Goal: Communication & Community: Share content

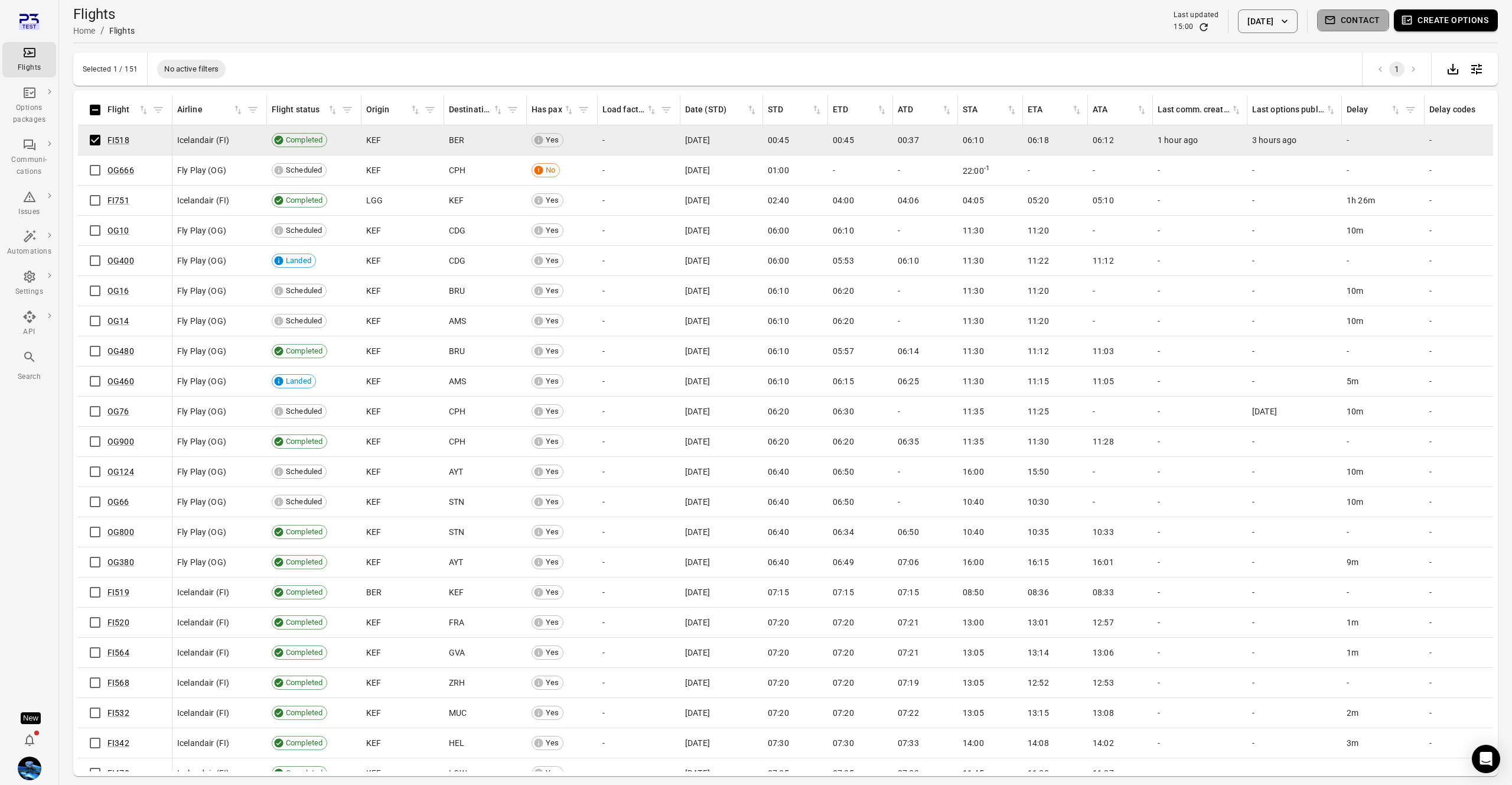
click at [1370, 15] on button "Contact" at bounding box center [1353, 20] width 72 height 22
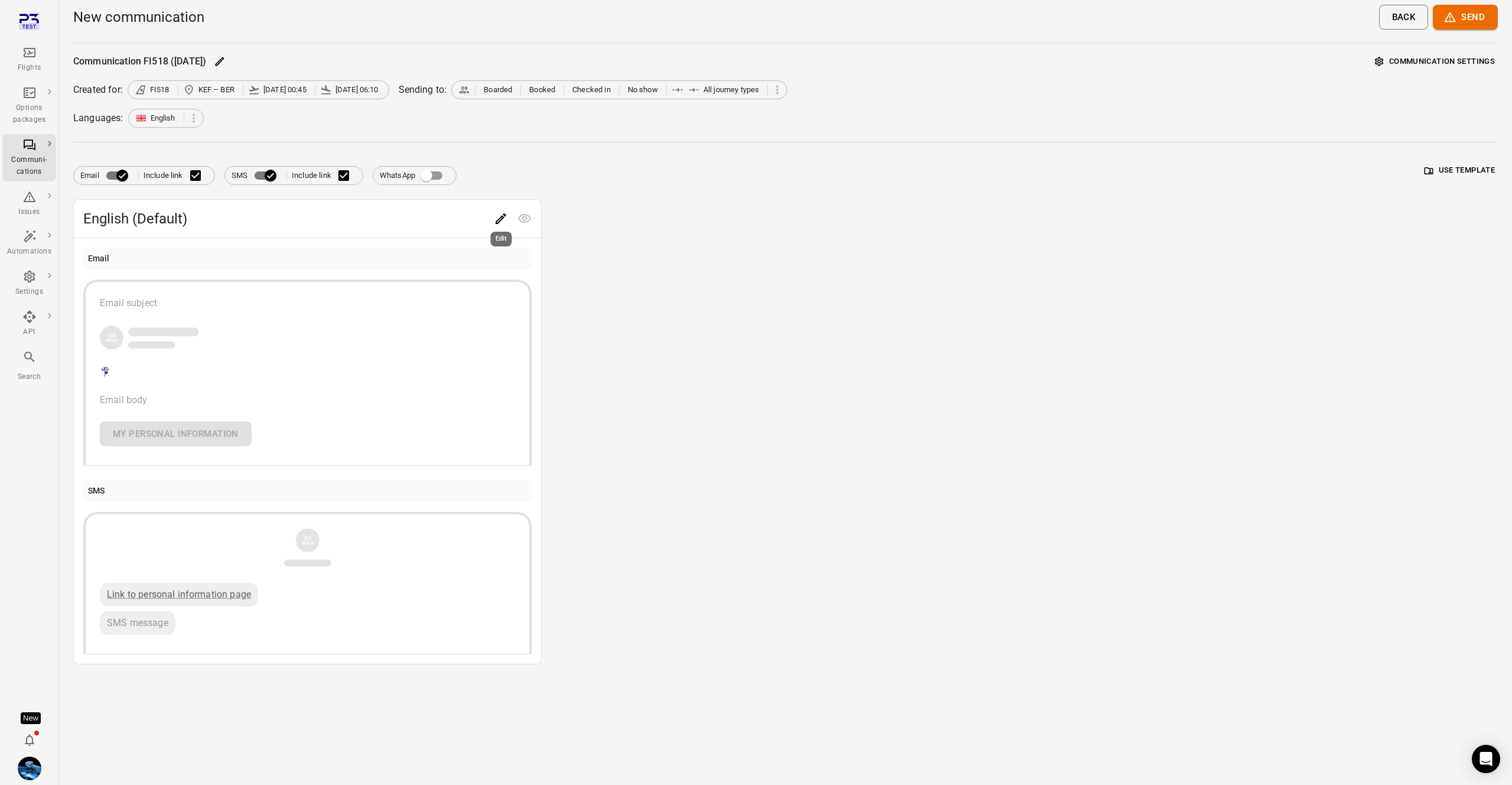
click at [498, 223] on div "Edit" at bounding box center [501, 235] width 24 height 24
click at [506, 216] on icon "Edit" at bounding box center [501, 219] width 14 height 14
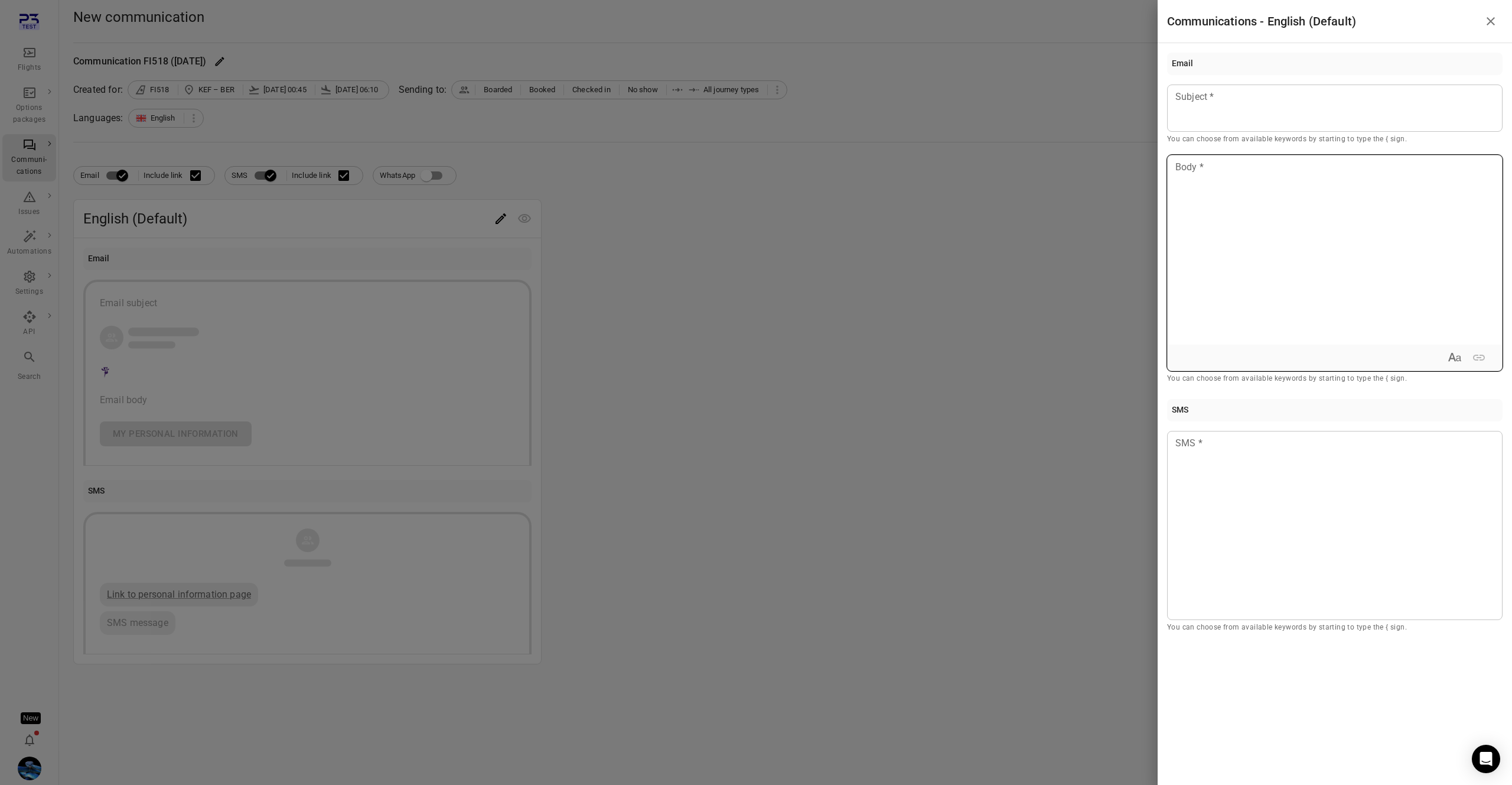
click at [1259, 212] on div at bounding box center [1335, 250] width 334 height 189
click at [1224, 376] on p "You can choose from available keywords by starting to type the { sign." at bounding box center [1335, 379] width 336 height 12
copy p "You can choose from available keywords by starting to type the { sign."
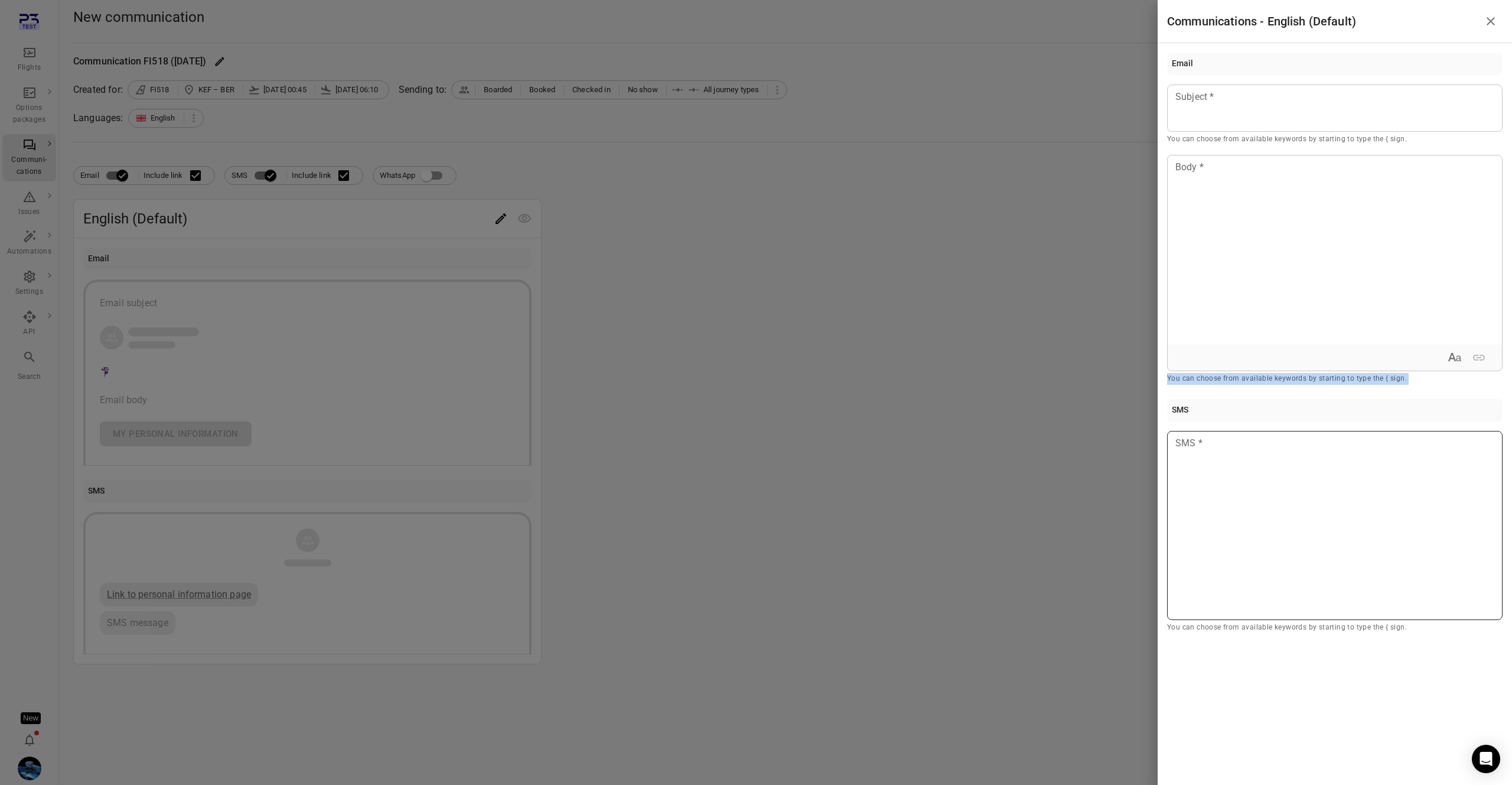
copy p "You can choose from available keywords by starting to type the { sign."
click at [1221, 379] on p "You can choose from available keywords by starting to type the { sign." at bounding box center [1335, 379] width 336 height 12
click at [1220, 381] on p "You can choose from available keywords by starting to type the { sign." at bounding box center [1335, 379] width 336 height 12
click at [345, 321] on div at bounding box center [756, 392] width 1512 height 785
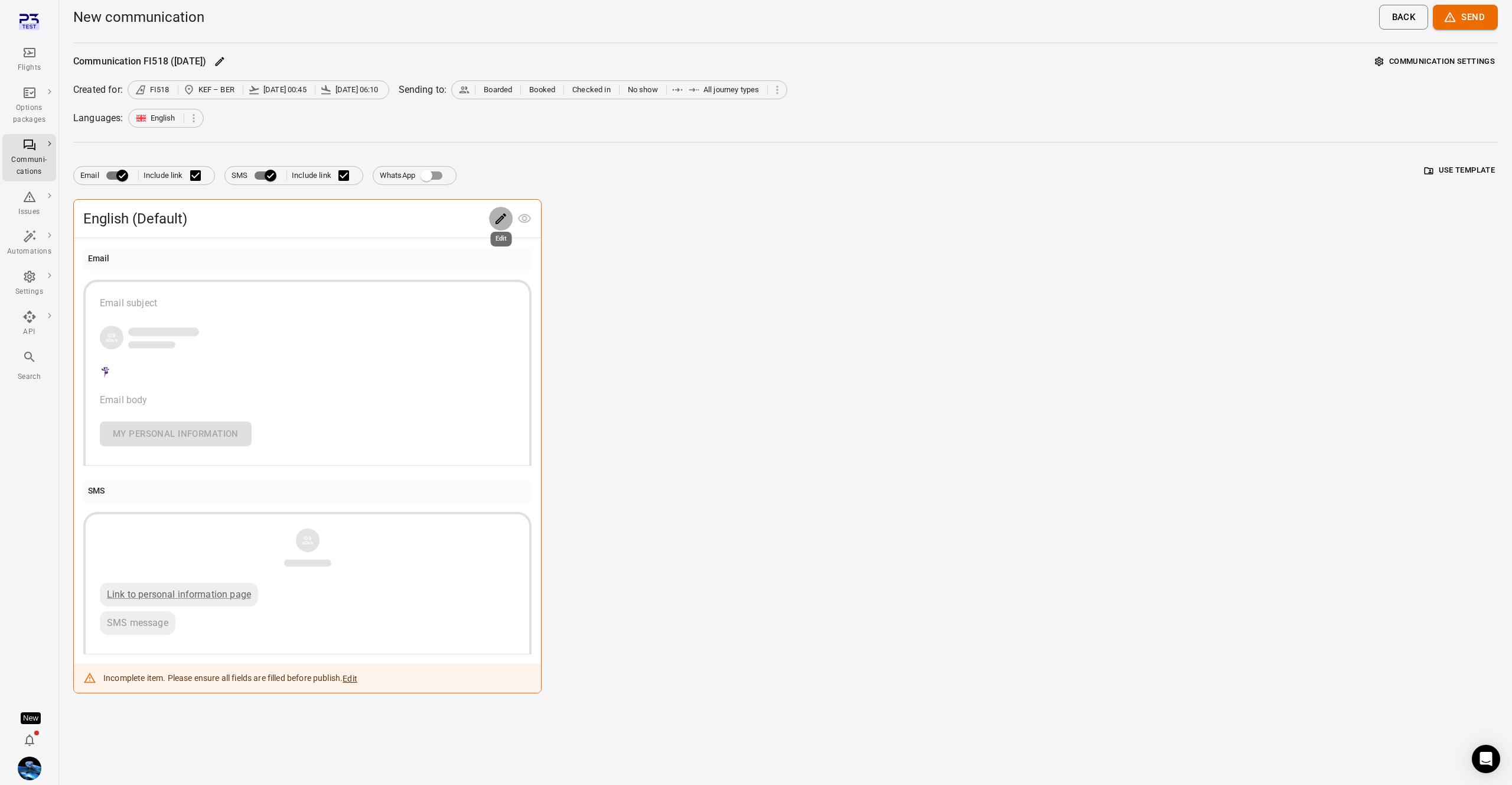
click at [503, 222] on icon "Edit" at bounding box center [501, 219] width 14 height 14
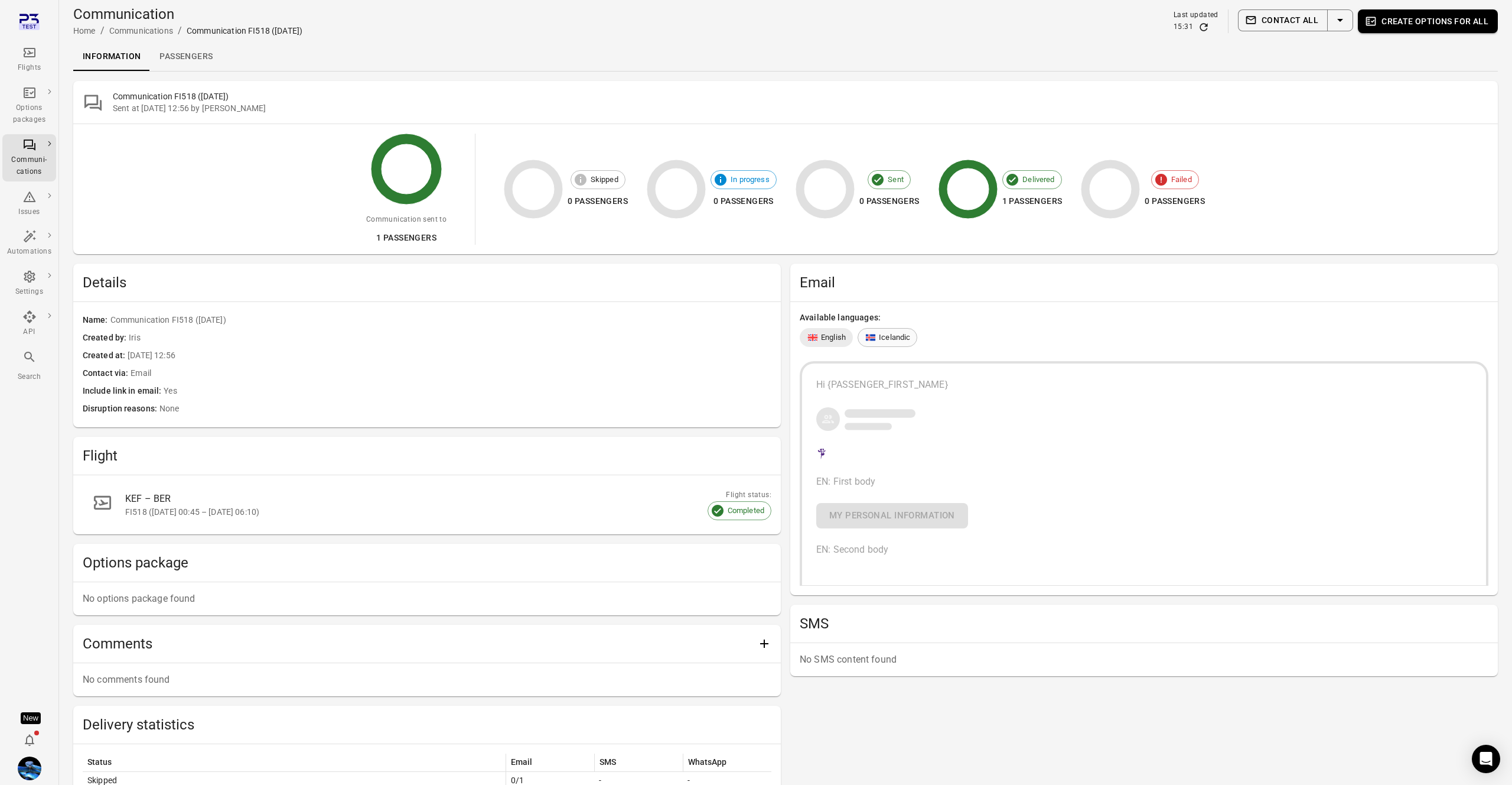
click at [888, 334] on span "Icelandic" at bounding box center [894, 338] width 31 height 12
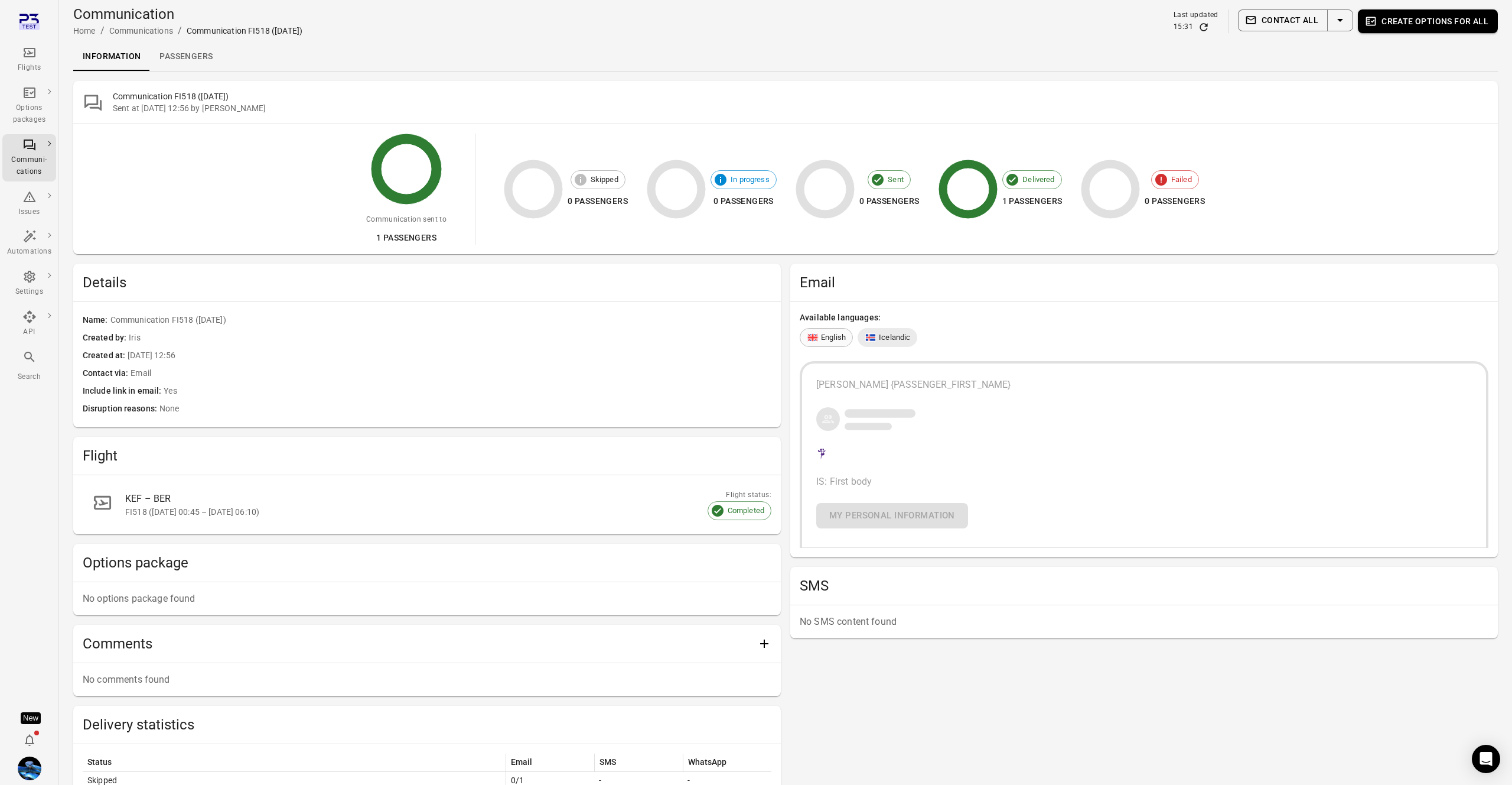
click at [842, 340] on span "English" at bounding box center [833, 338] width 25 height 12
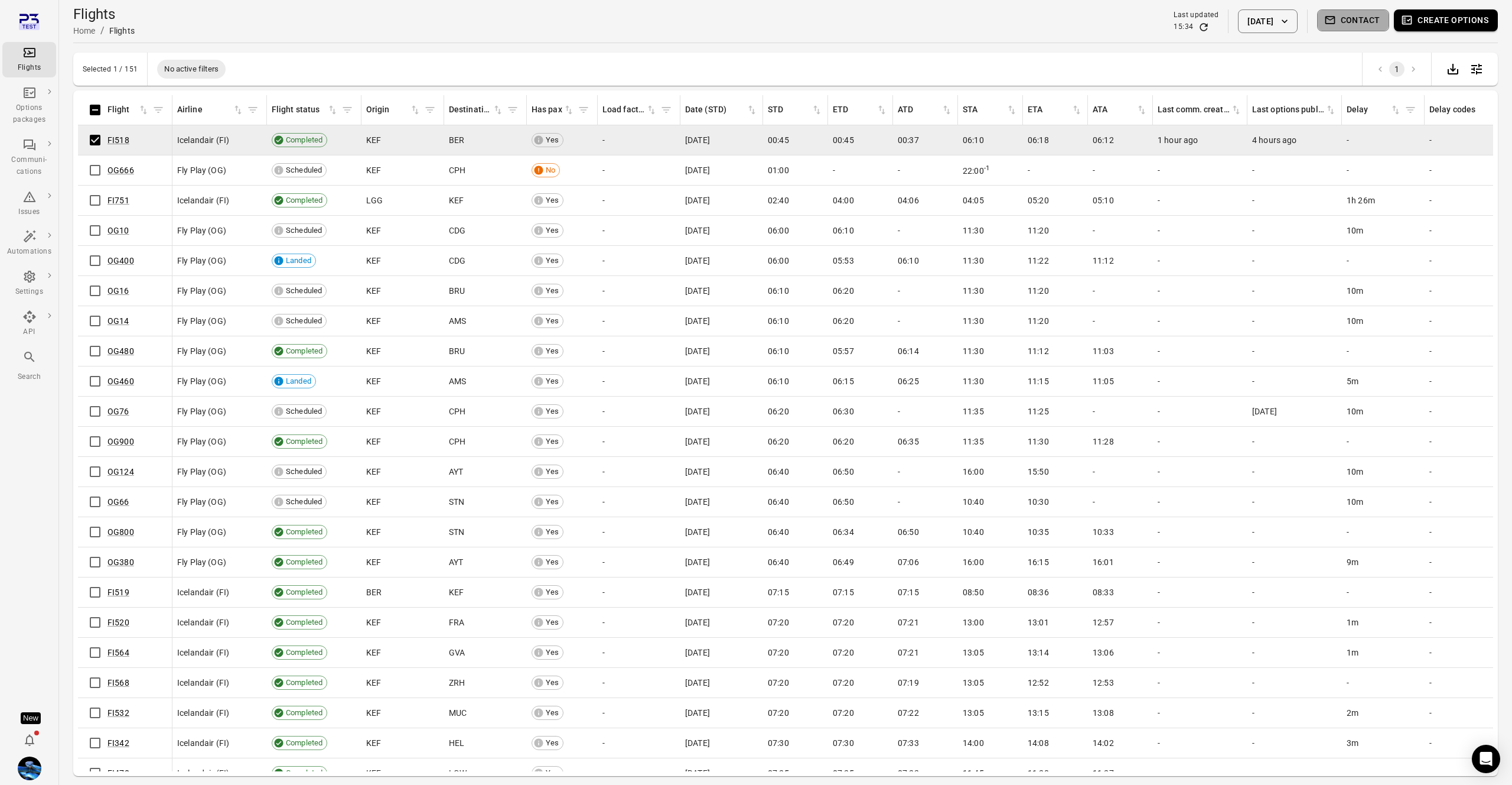
click at [1358, 20] on button "Contact" at bounding box center [1353, 20] width 72 height 22
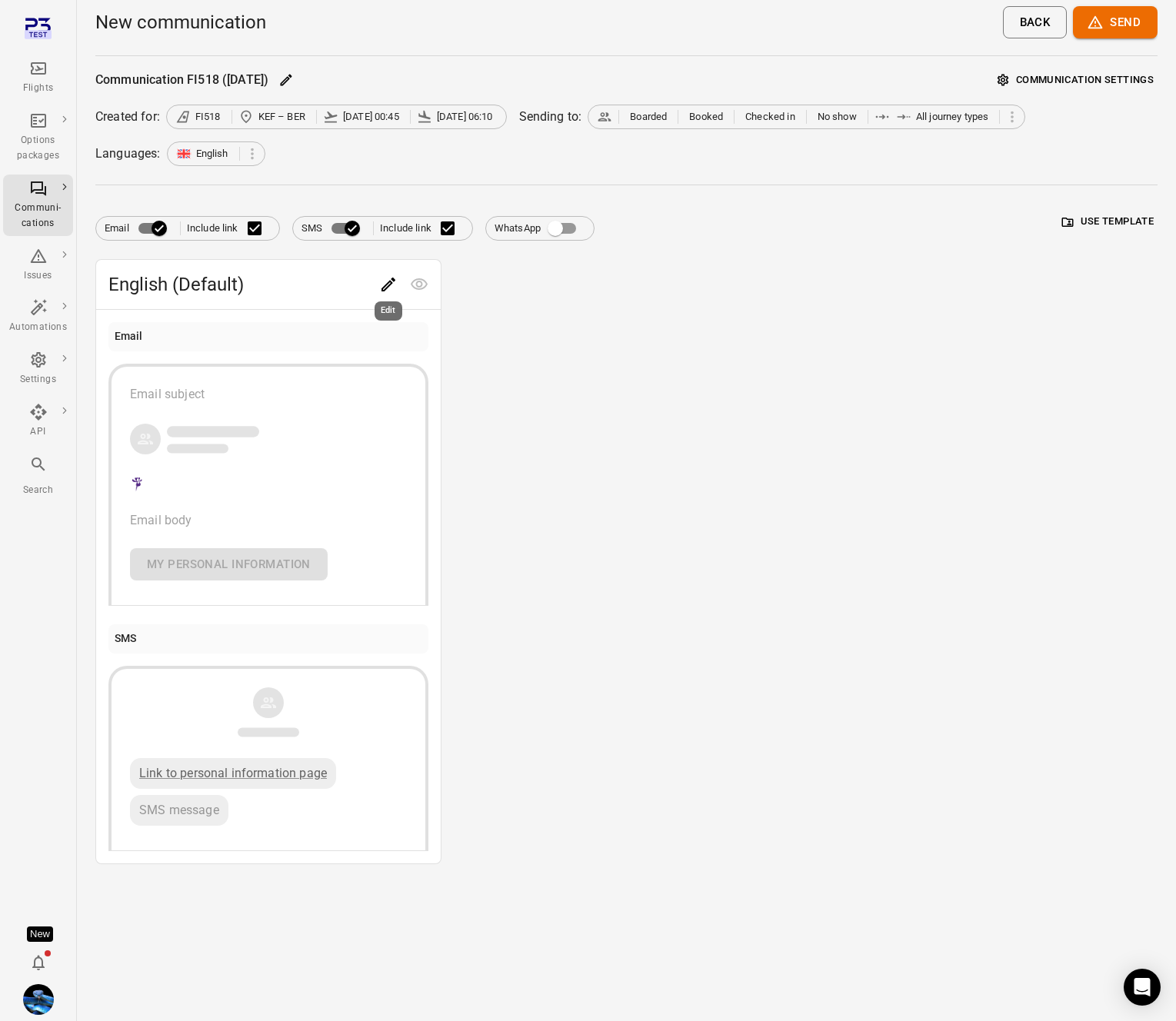
click at [400, 291] on div "Edit" at bounding box center [388, 306] width 31 height 32
click at [387, 290] on div "Edit" at bounding box center [388, 306] width 31 height 32
click at [390, 281] on icon "Edit" at bounding box center [388, 284] width 14 height 14
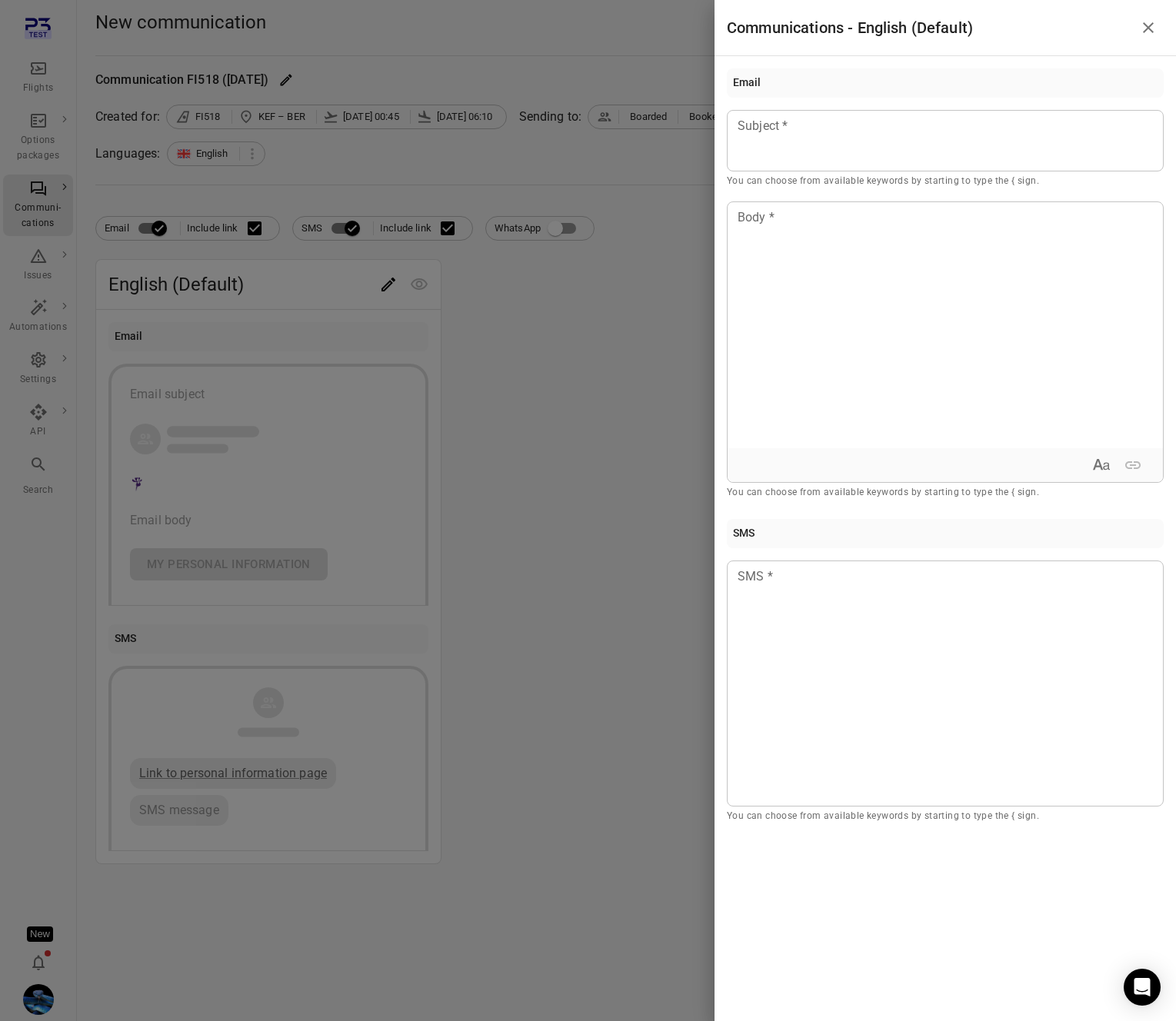
drag, startPoint x: 477, startPoint y: 254, endPoint x: 446, endPoint y: 246, distance: 32.0
click at [475, 253] on div at bounding box center [588, 510] width 1176 height 1021
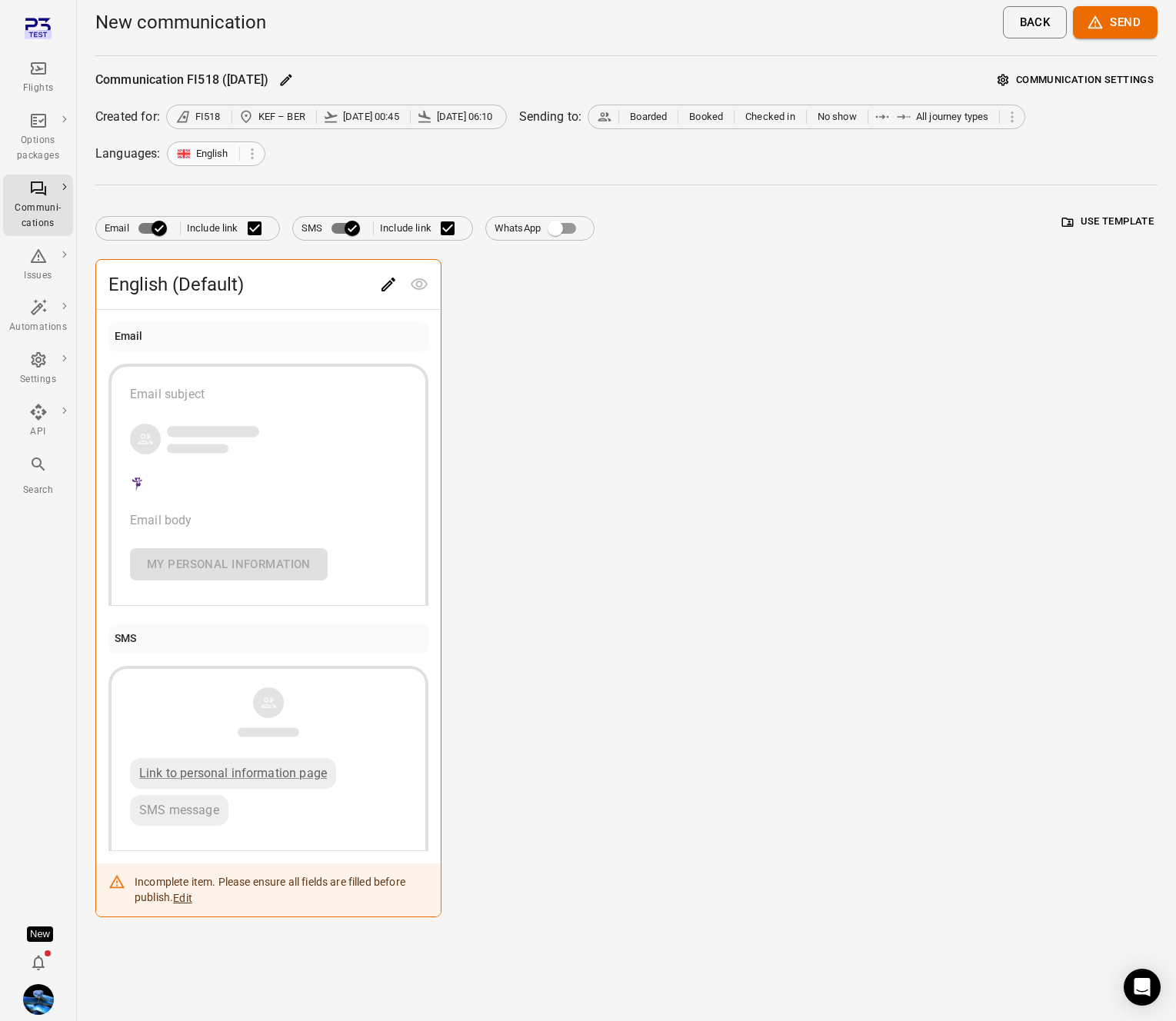
click at [215, 150] on span "English" at bounding box center [212, 154] width 33 height 16
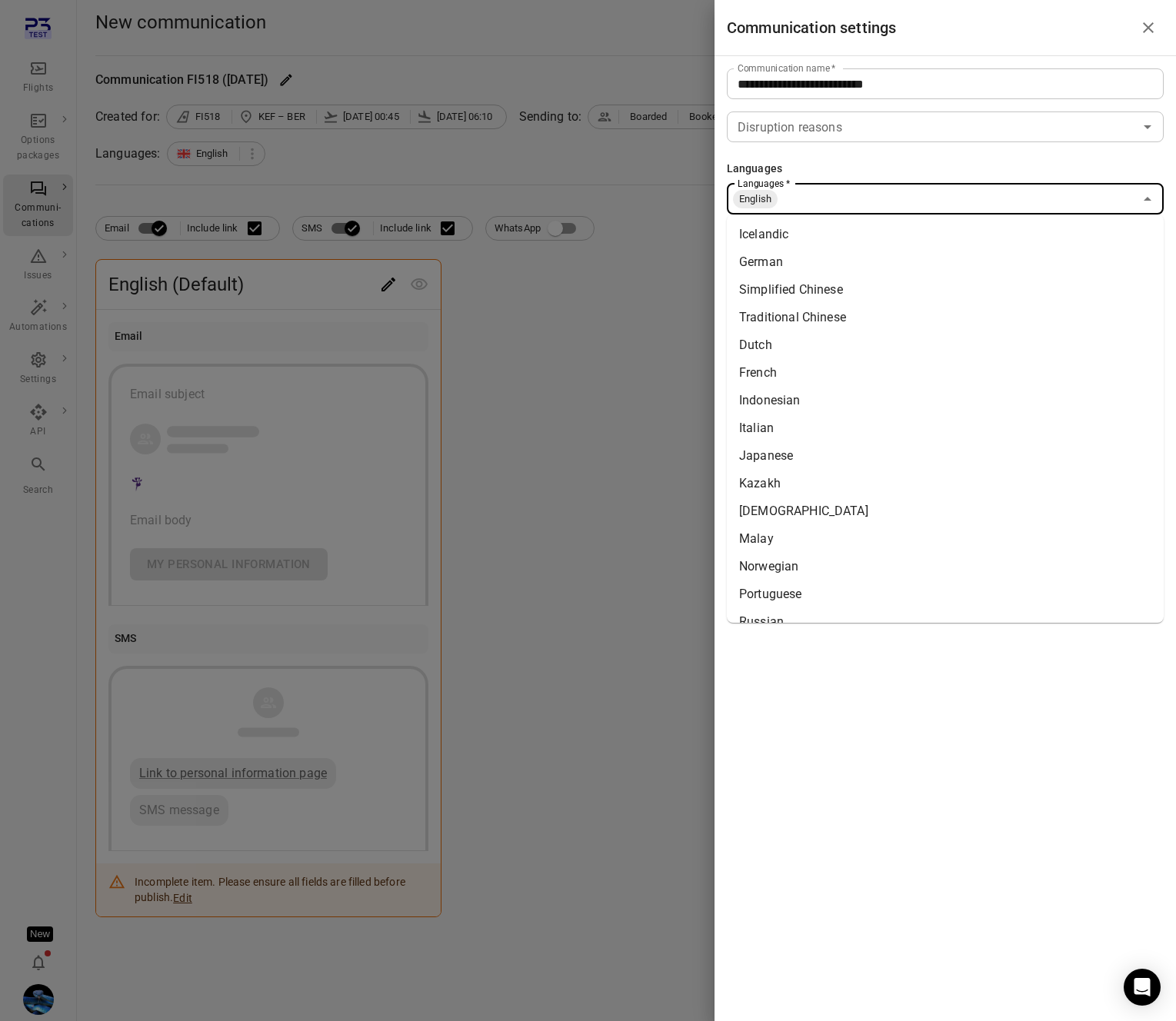
drag, startPoint x: 858, startPoint y: 198, endPoint x: 860, endPoint y: 222, distance: 24.1
click at [858, 198] on input "Languages   *" at bounding box center [956, 199] width 355 height 22
click at [849, 229] on li "Icelandic" at bounding box center [945, 235] width 437 height 28
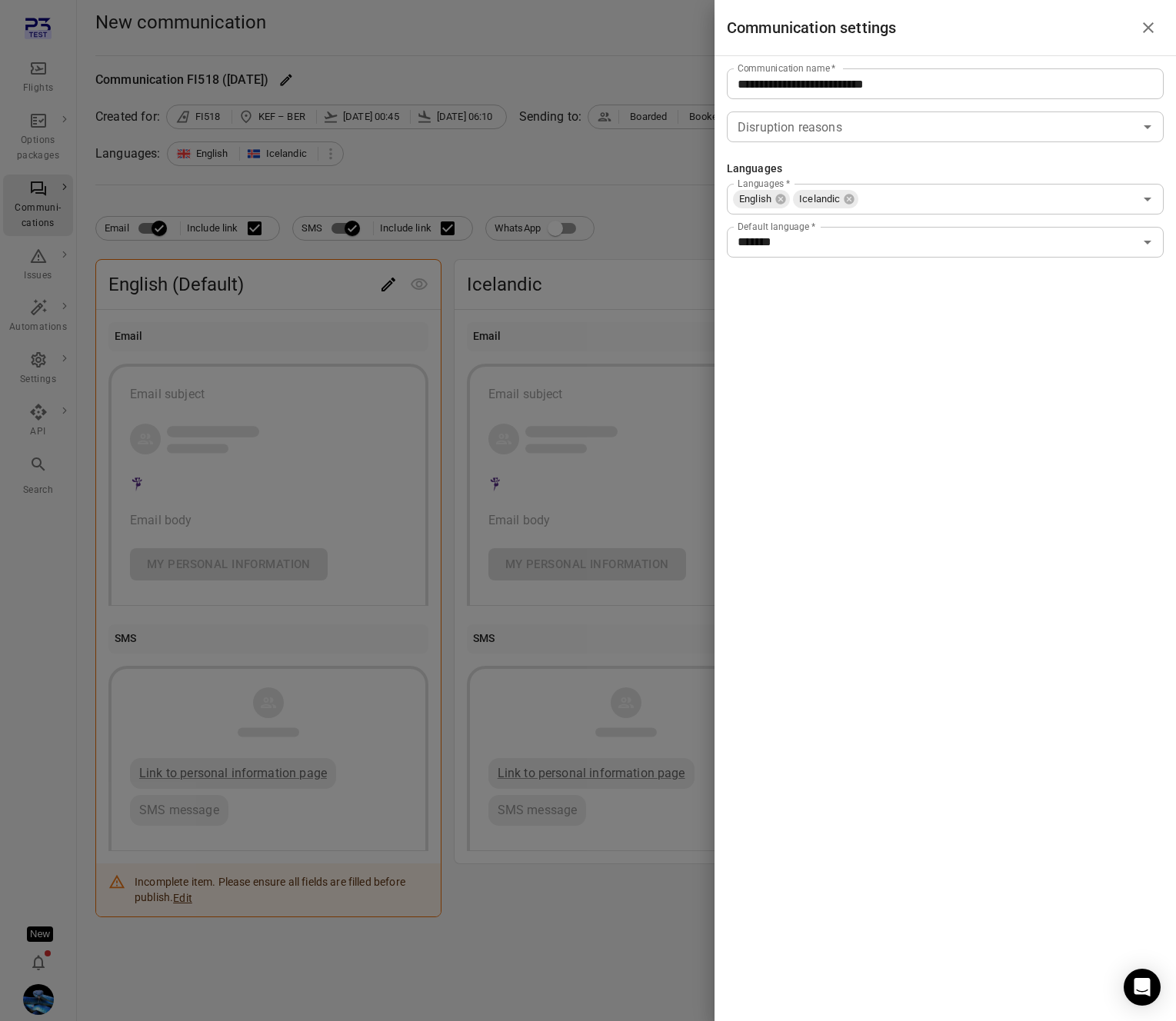
click at [523, 283] on div at bounding box center [588, 510] width 1176 height 1021
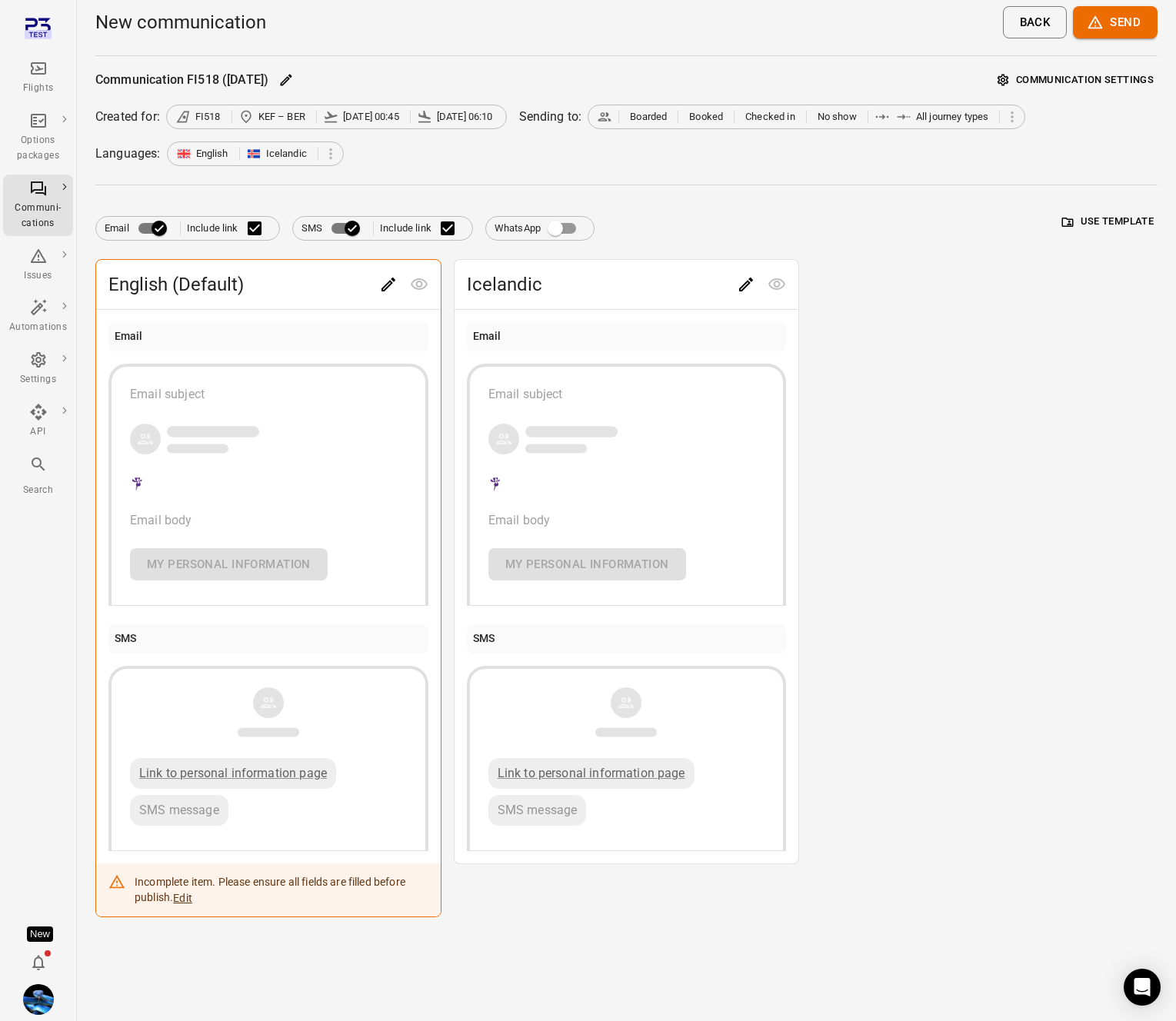
click at [389, 283] on icon "Edit" at bounding box center [388, 284] width 19 height 19
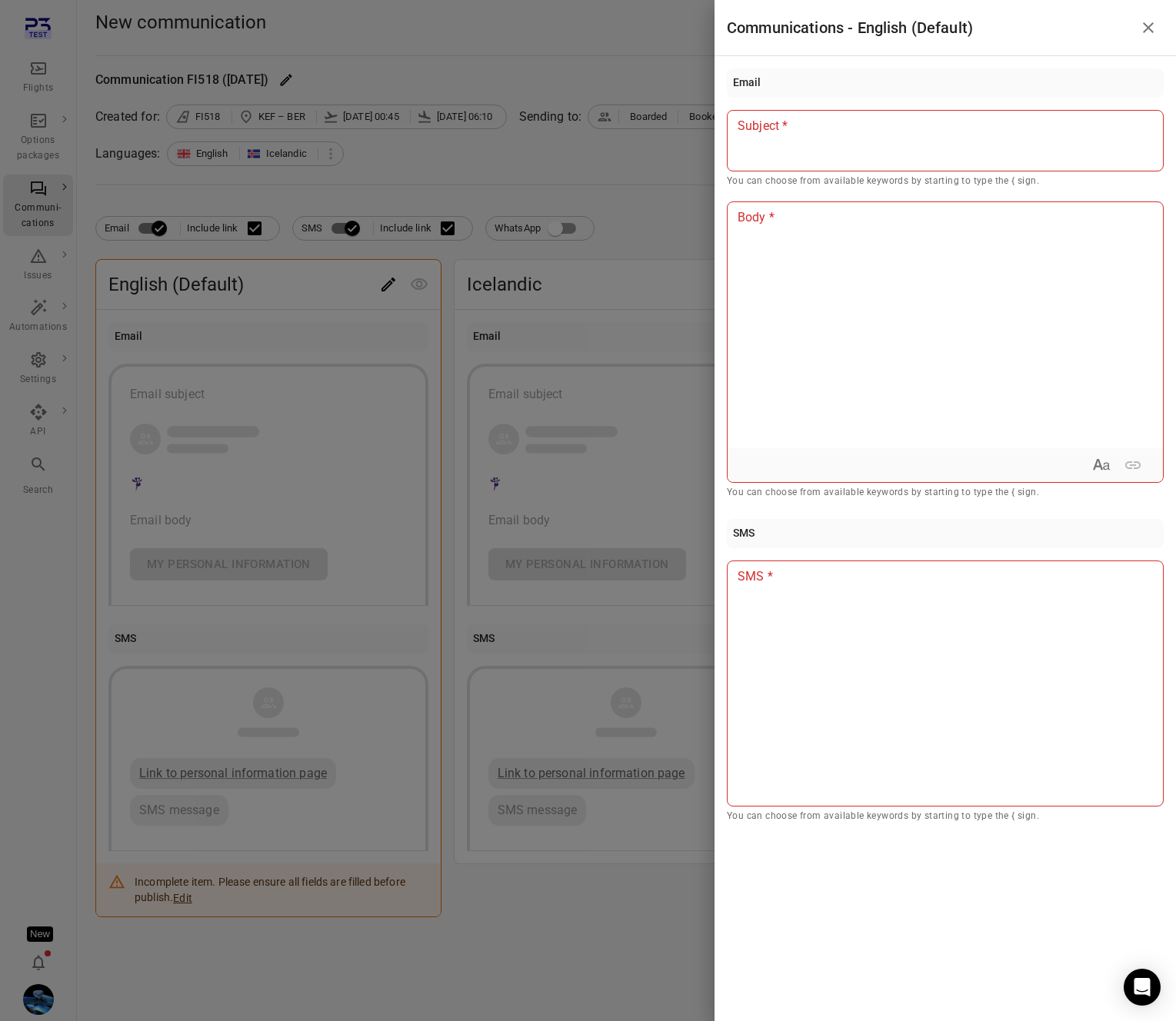
click at [822, 150] on div at bounding box center [945, 141] width 437 height 61
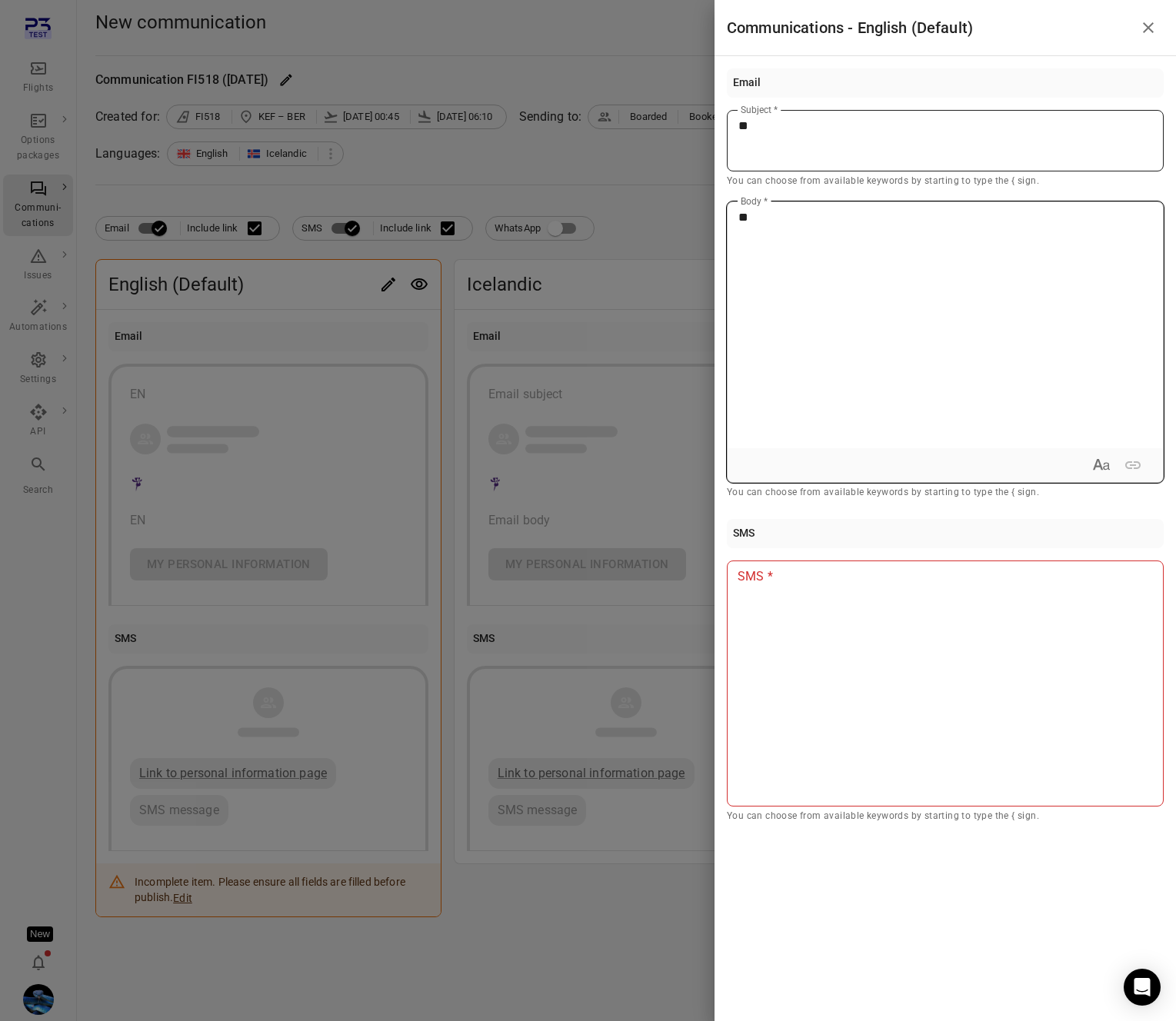
type button "true"
drag, startPoint x: 223, startPoint y: 371, endPoint x: 211, endPoint y: 357, distance: 18.4
click at [218, 365] on div at bounding box center [588, 510] width 1176 height 1021
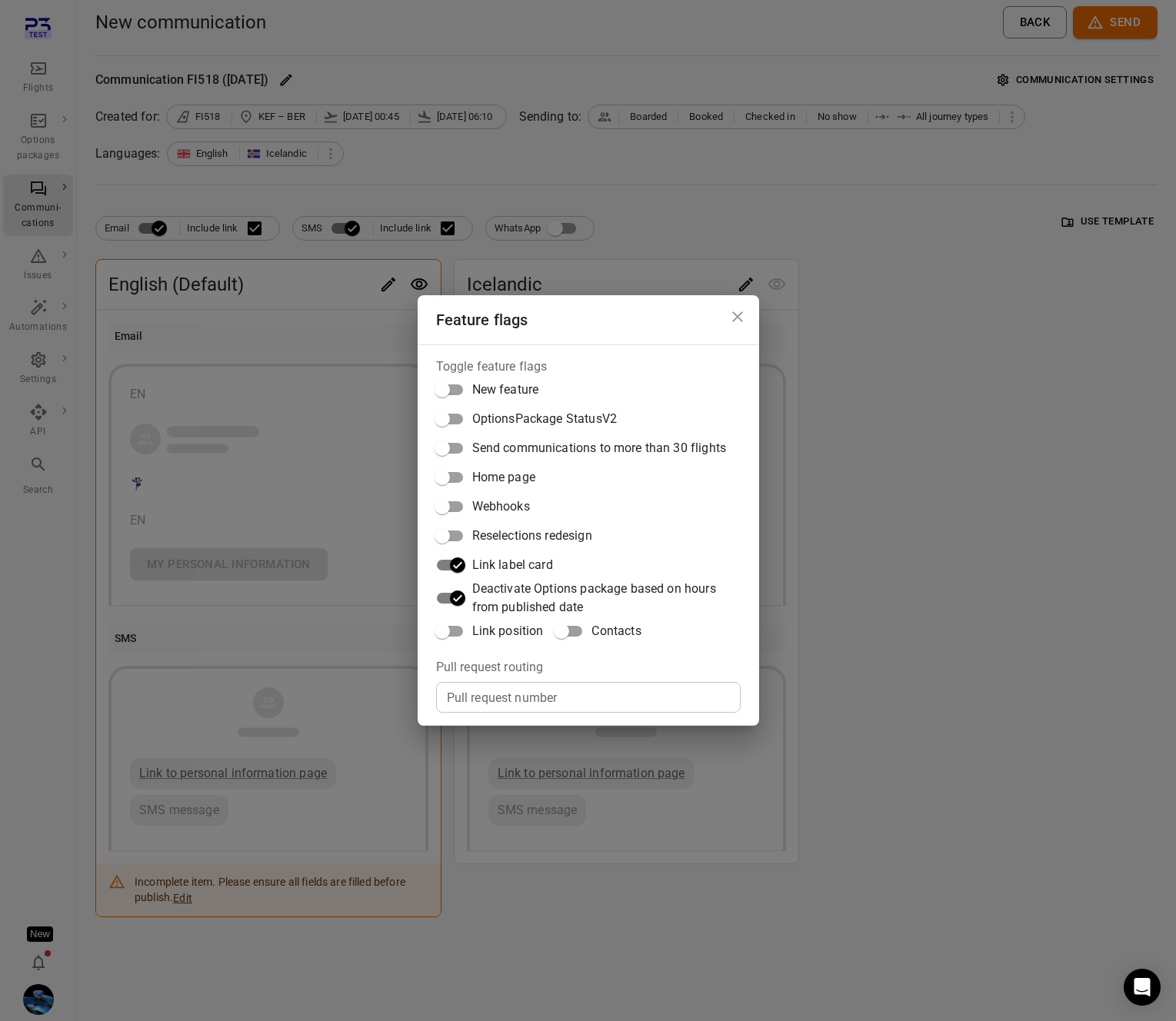
click at [524, 634] on span "Link position" at bounding box center [508, 631] width 71 height 19
drag, startPoint x: 332, startPoint y: 345, endPoint x: 318, endPoint y: 324, distance: 25.2
click at [327, 335] on div "Feature flags Toggle feature flags New feature OptionsPackage StatusV2 Send com…" at bounding box center [588, 510] width 1176 height 1021
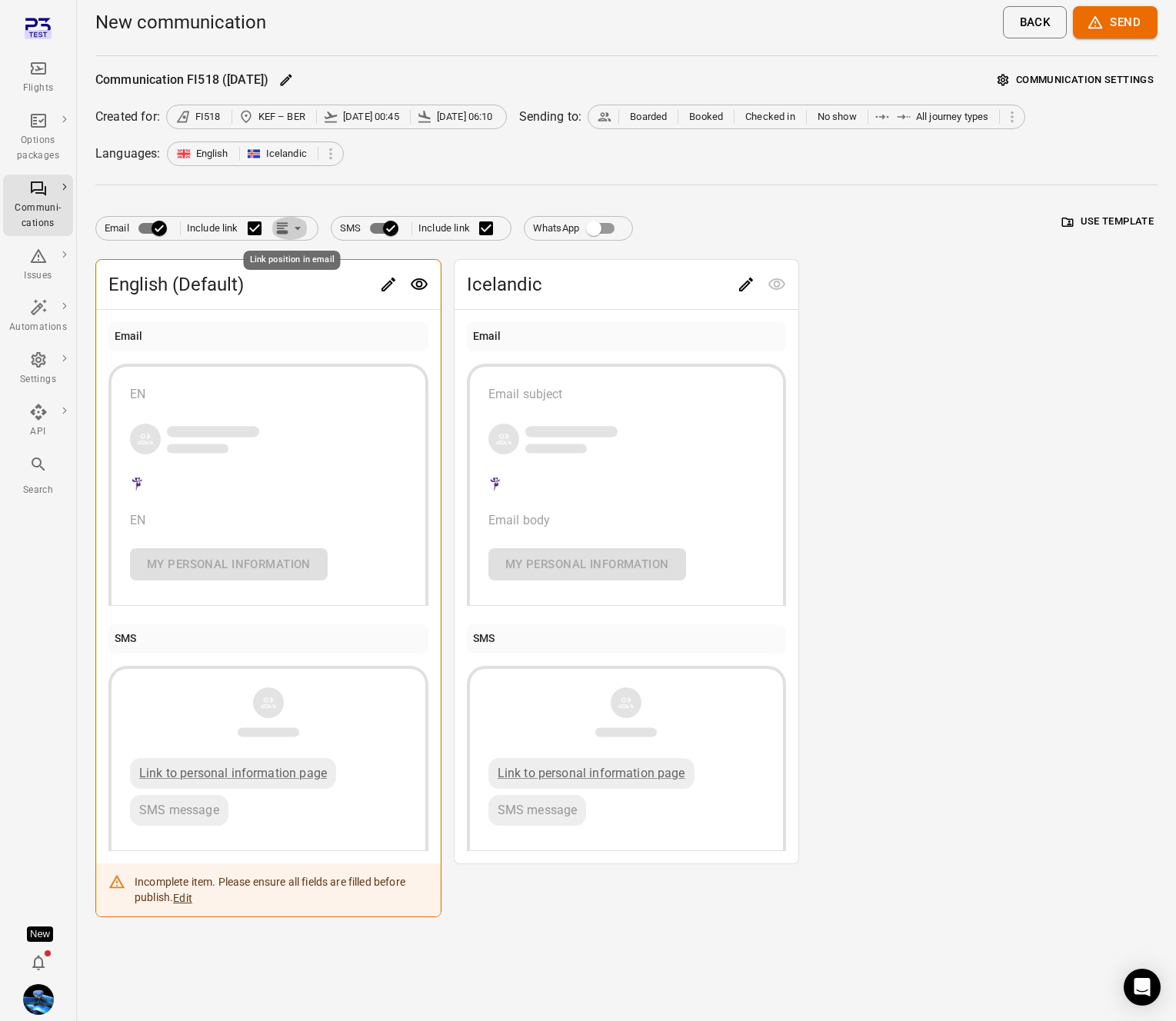
click at [288, 236] on button "Link position in email" at bounding box center [289, 228] width 39 height 23
click at [309, 291] on div at bounding box center [297, 288] width 28 height 16
click at [383, 286] on icon "Edit" at bounding box center [388, 284] width 14 height 14
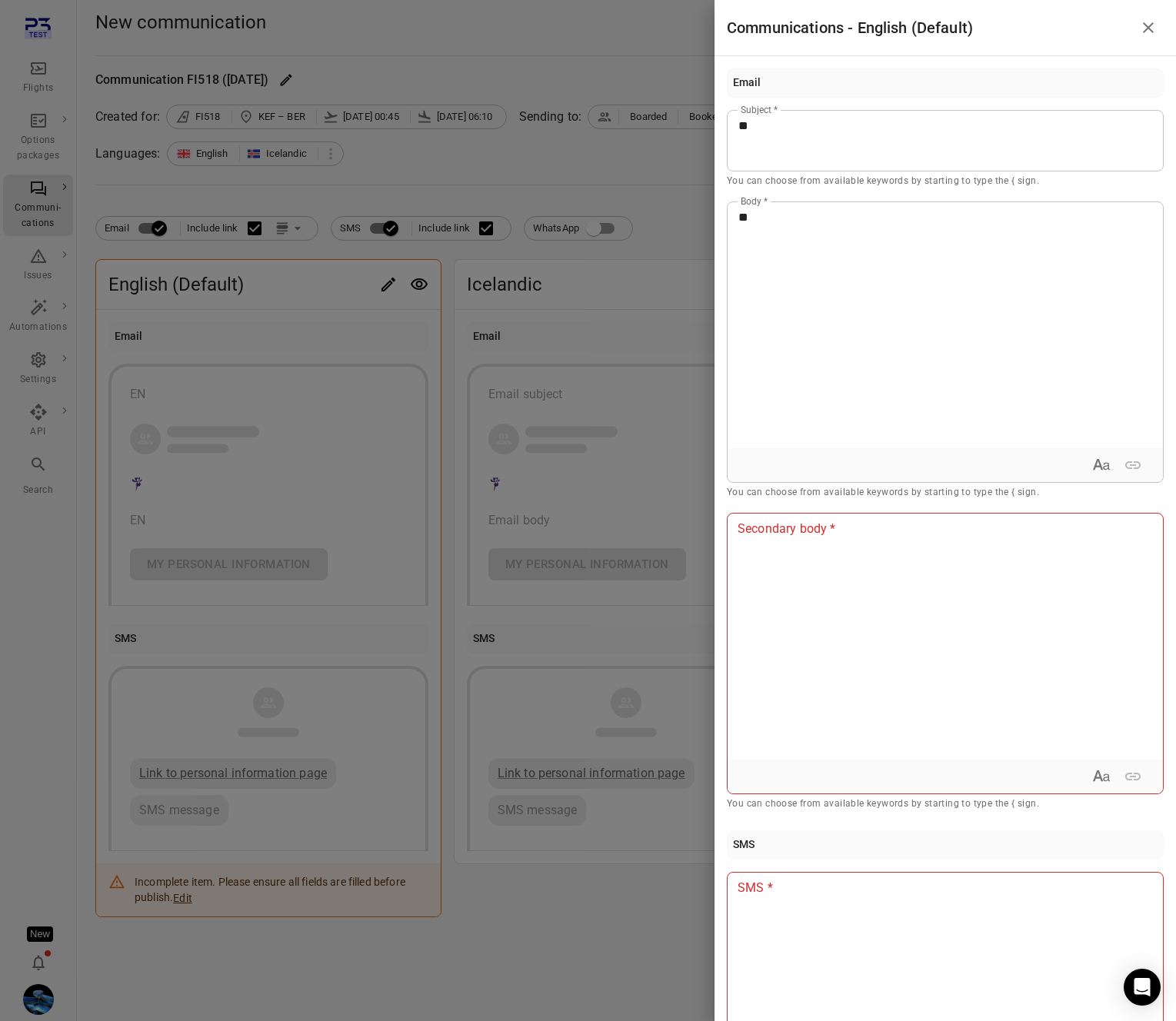
click at [881, 416] on div "**" at bounding box center [944, 325] width 435 height 246
click at [877, 583] on div at bounding box center [944, 637] width 435 height 246
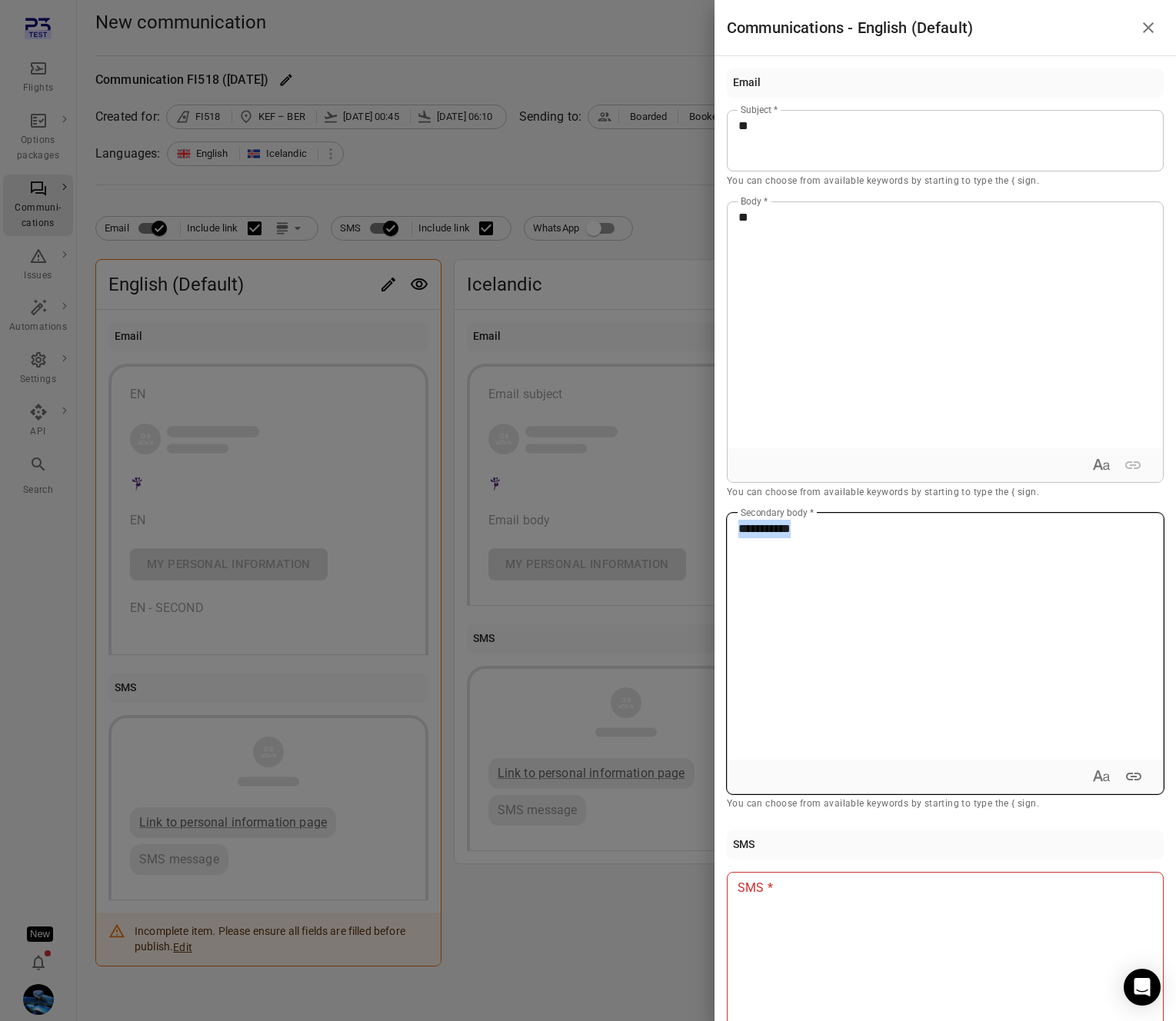
copy span "**********"
click at [538, 668] on div at bounding box center [588, 510] width 1176 height 1021
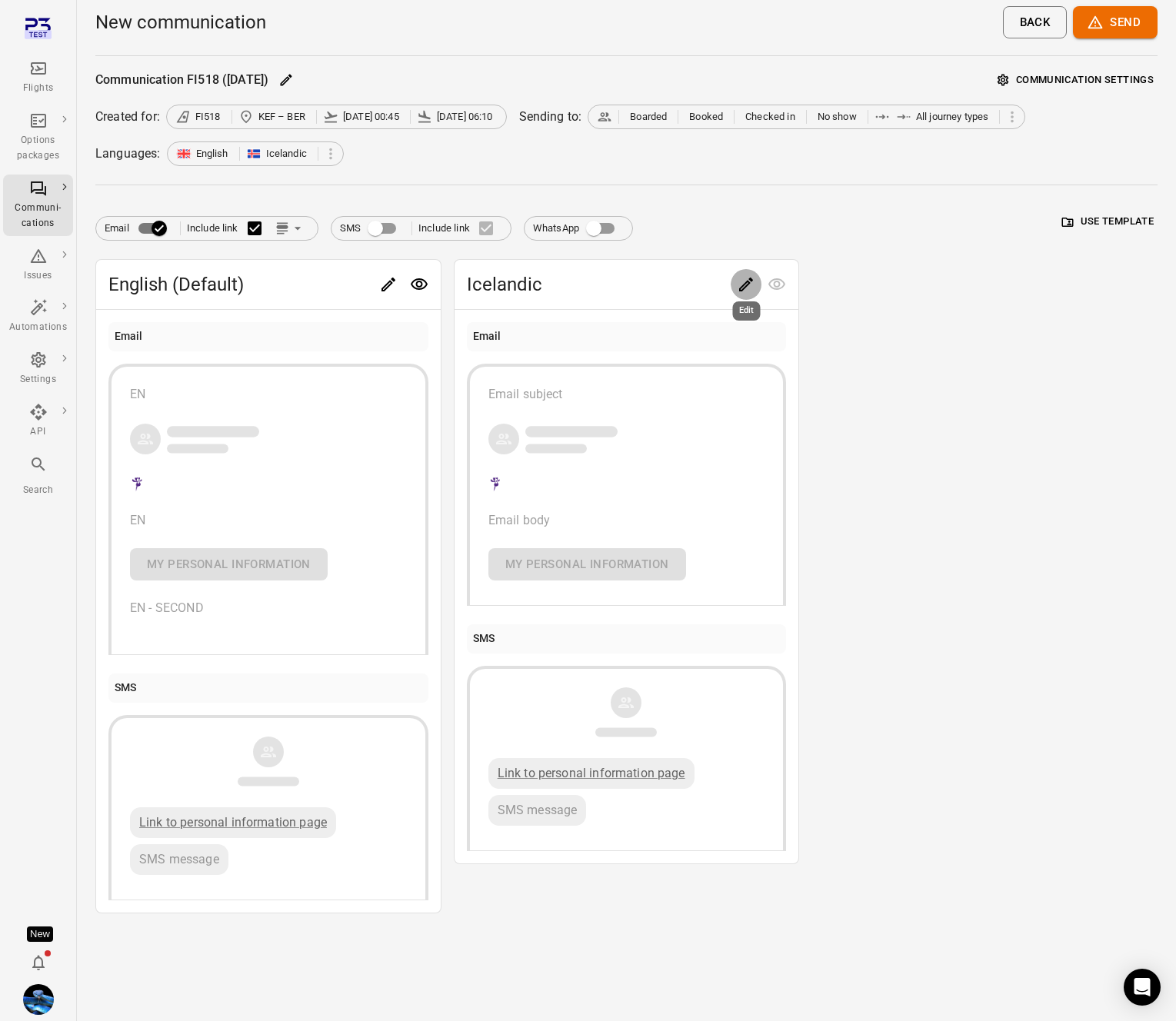
click at [747, 281] on icon "Edit" at bounding box center [746, 284] width 14 height 14
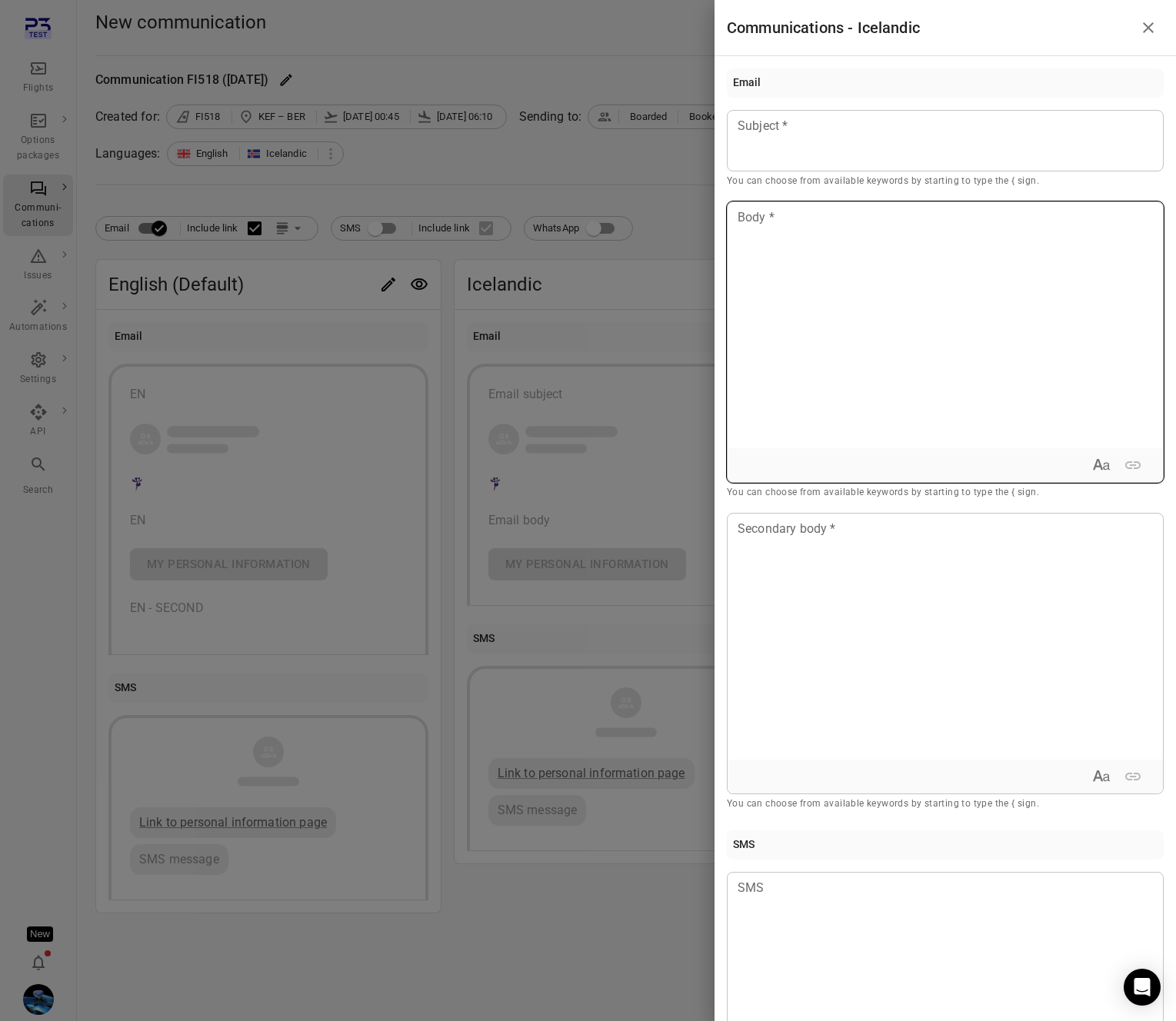
click at [914, 301] on div at bounding box center [944, 325] width 435 height 246
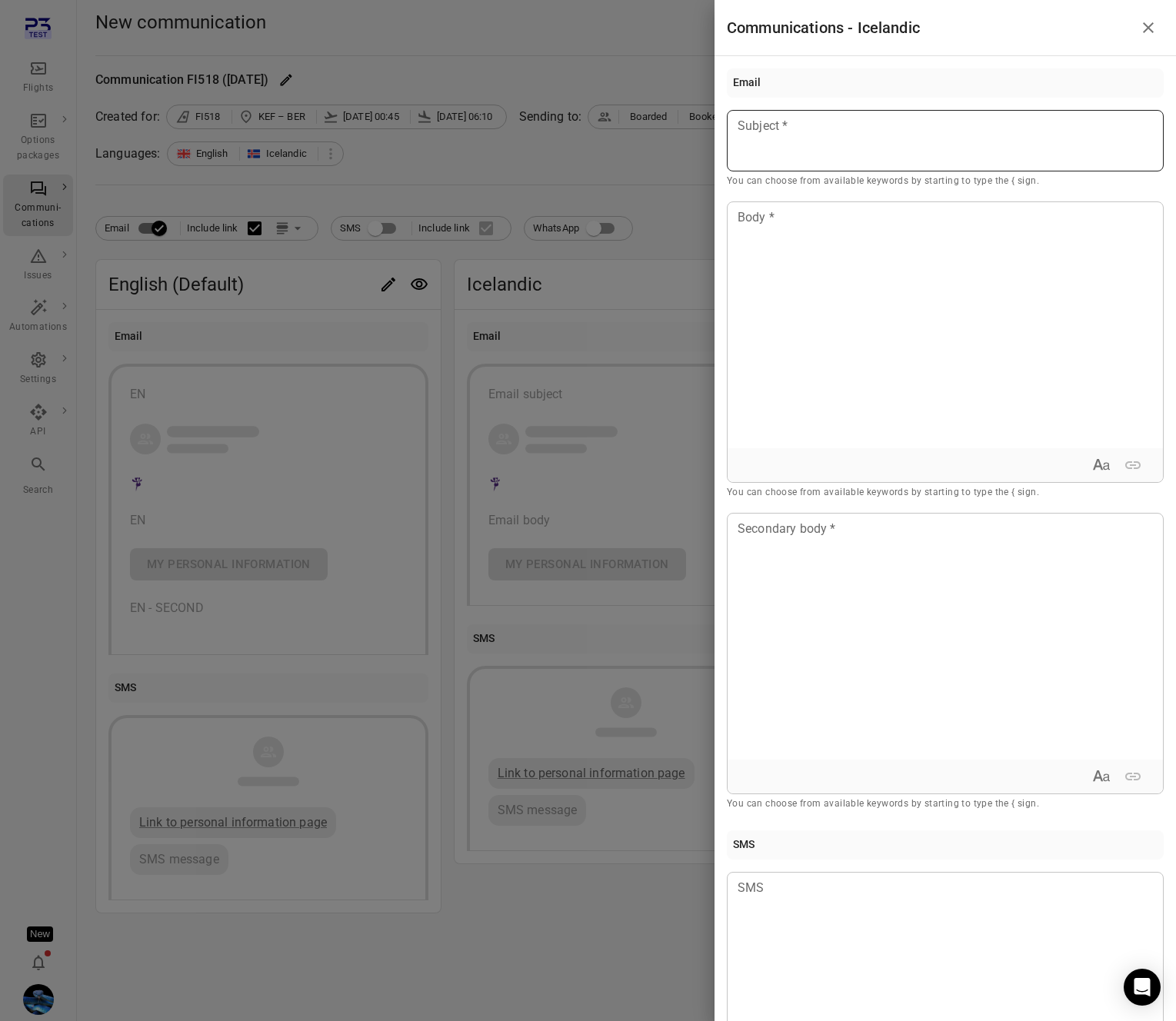
click at [826, 150] on div at bounding box center [945, 141] width 437 height 61
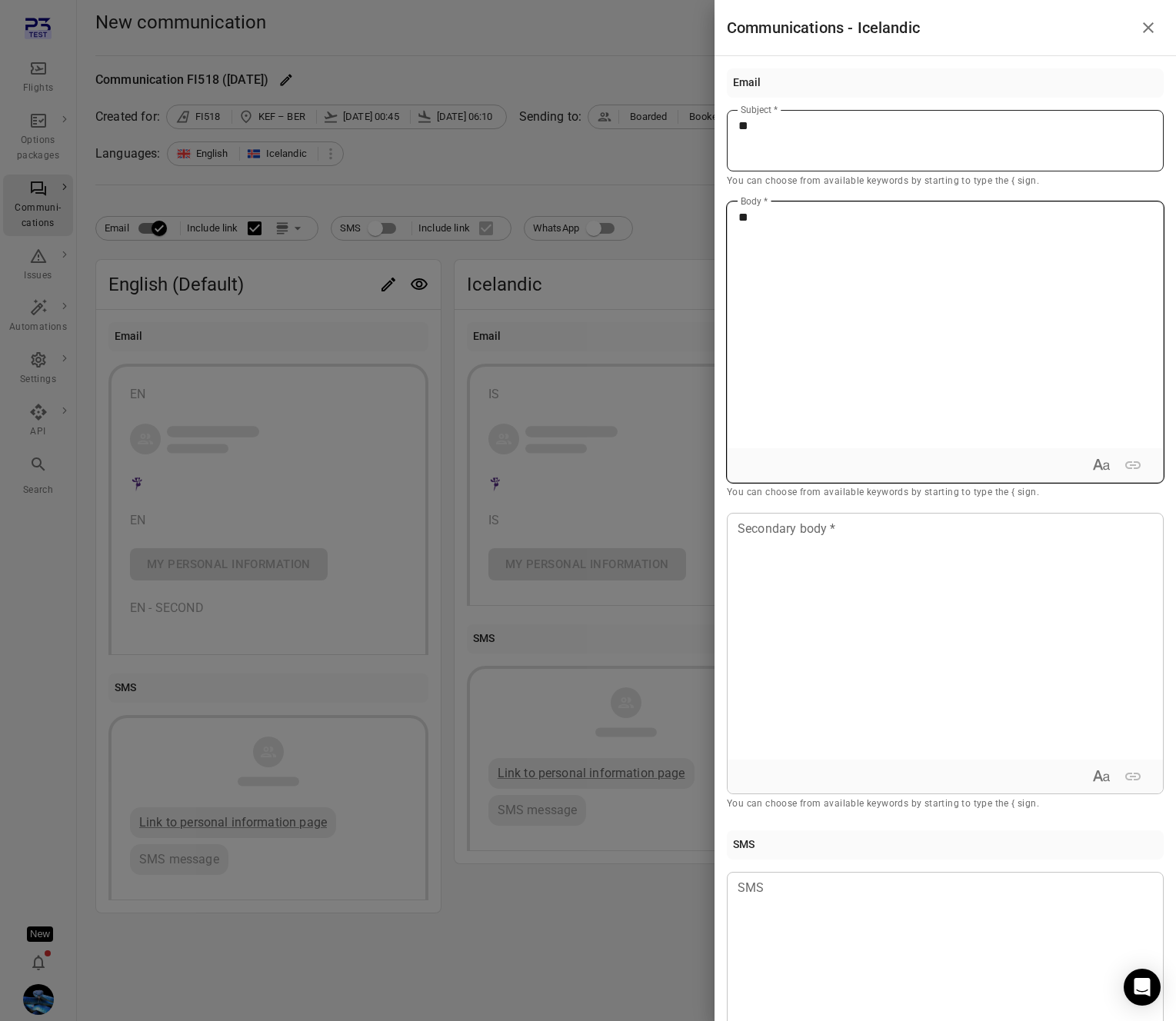
type button "true"
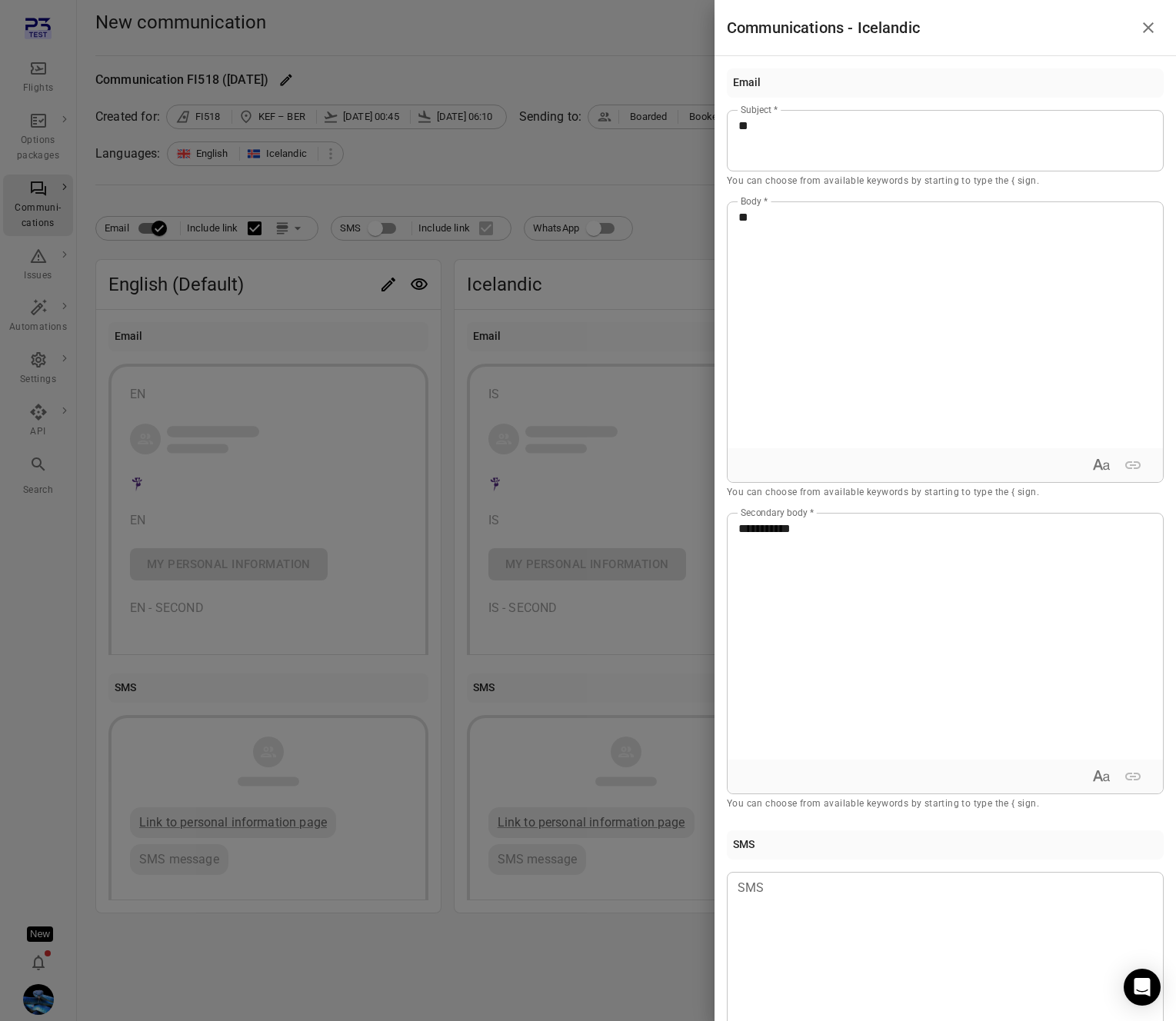
drag, startPoint x: 317, startPoint y: 177, endPoint x: 387, endPoint y: 159, distance: 72.3
click at [317, 177] on div at bounding box center [588, 510] width 1176 height 1021
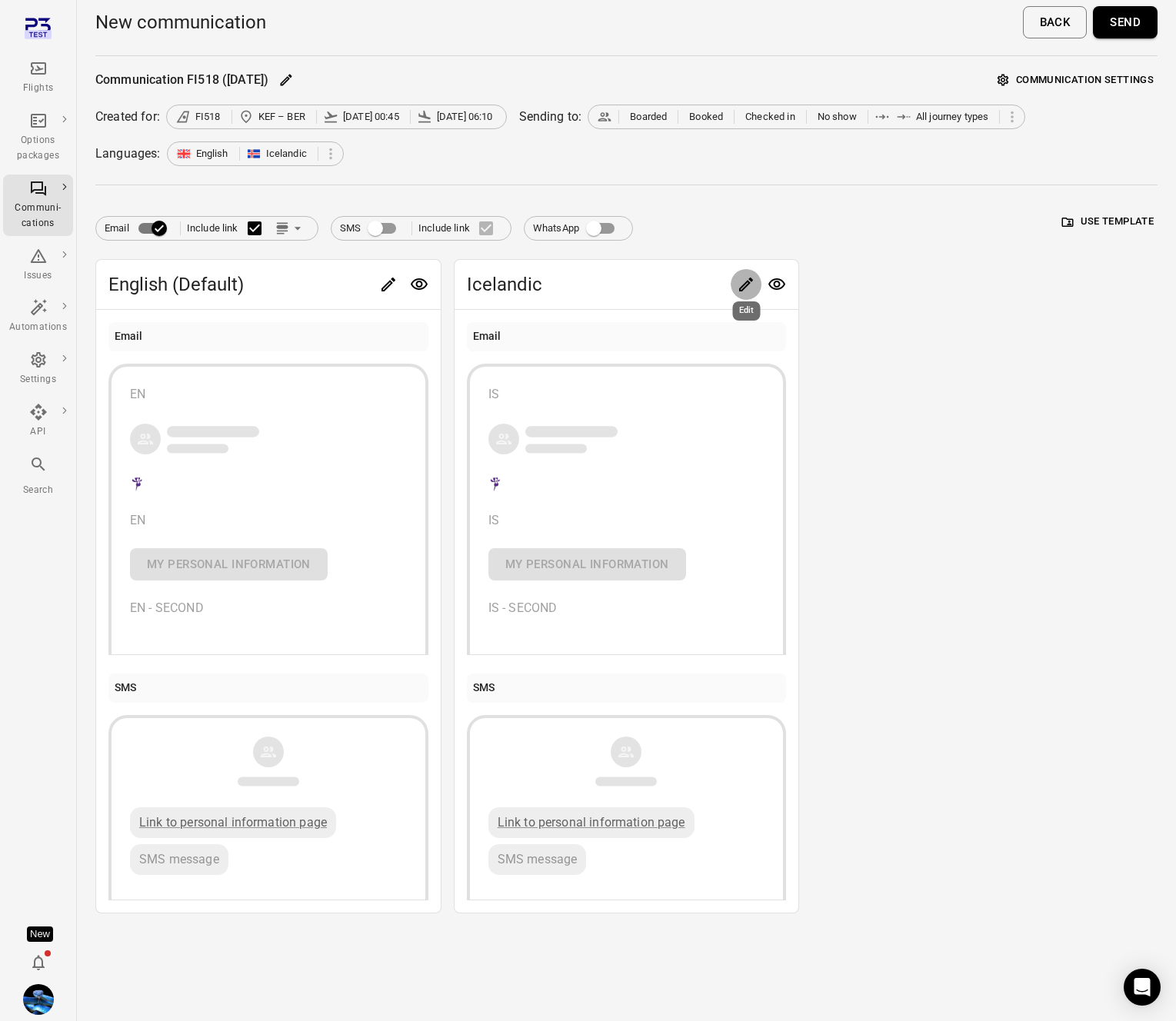
click at [1141, 26] on button "Send" at bounding box center [1124, 22] width 64 height 33
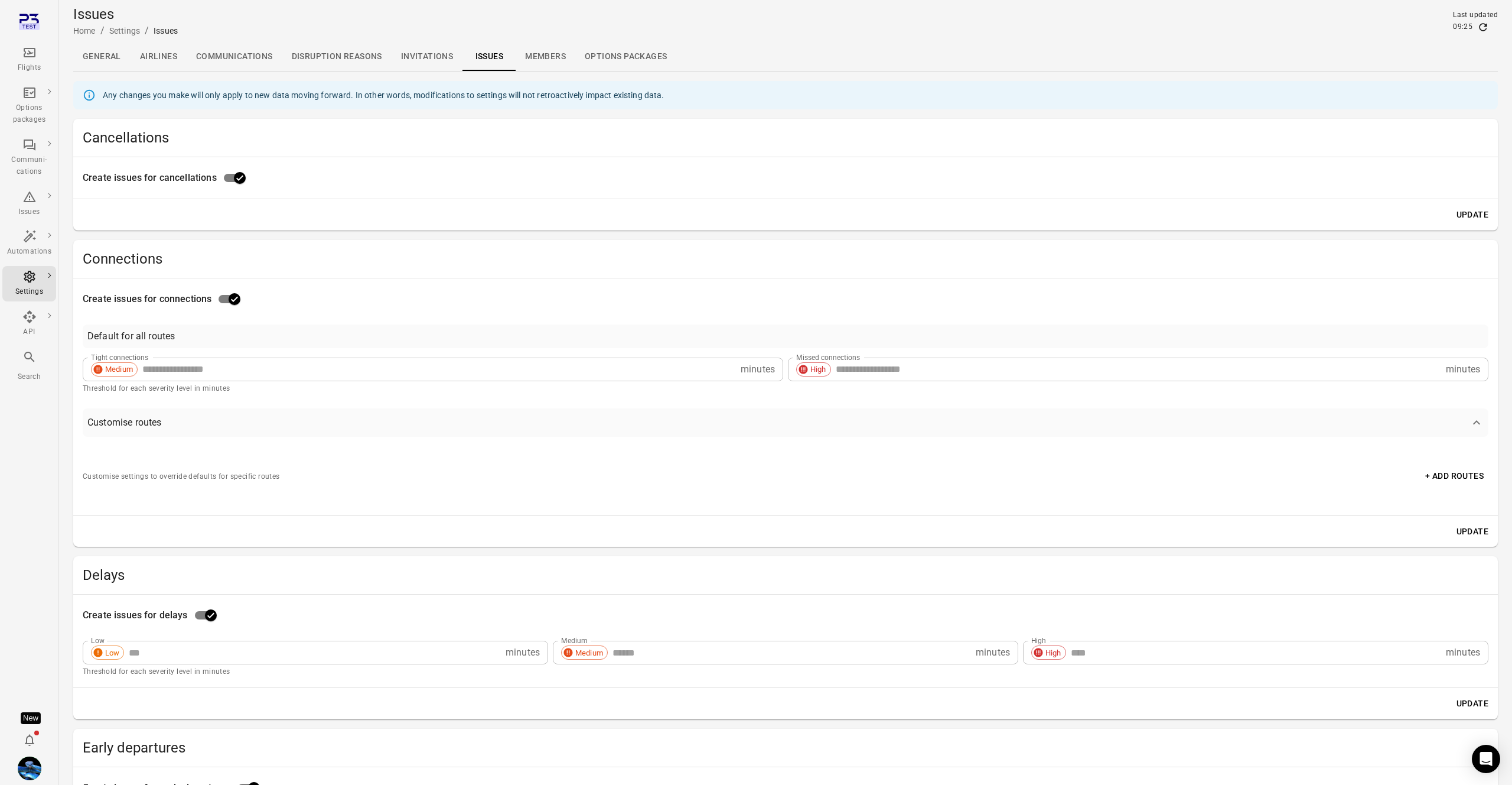
scroll to position [803, 0]
